Goal: Book appointment/travel/reservation

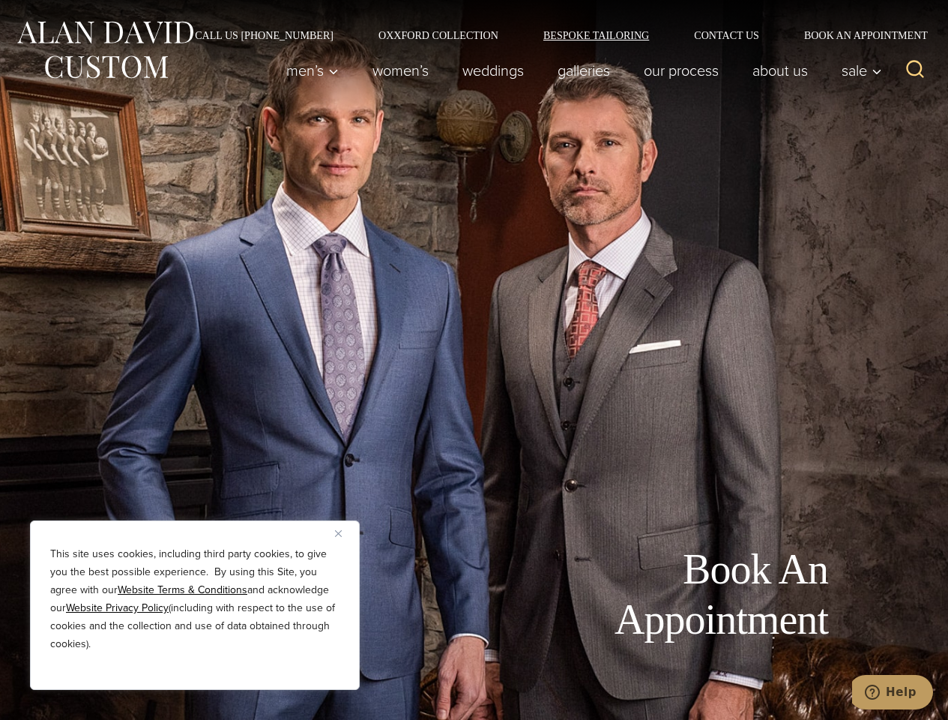
click at [596, 35] on link "Bespoke Tailoring" at bounding box center [596, 35] width 151 height 10
